Goal: Task Accomplishment & Management: Use online tool/utility

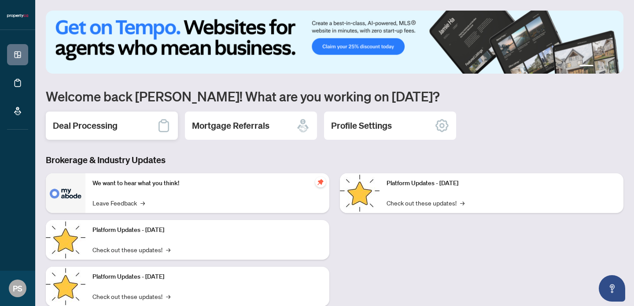
click at [81, 133] on div "Deal Processing" at bounding box center [112, 125] width 132 height 28
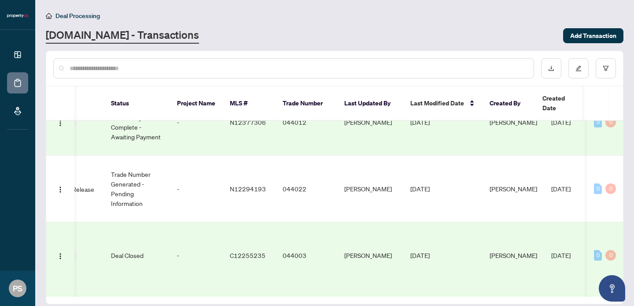
scroll to position [0, 254]
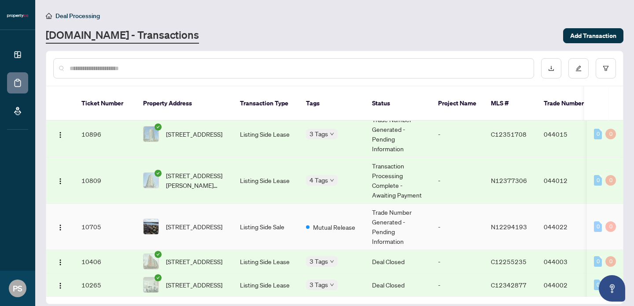
click at [265, 215] on td "Listing Side Sale" at bounding box center [266, 226] width 66 height 46
